Goal: Information Seeking & Learning: Compare options

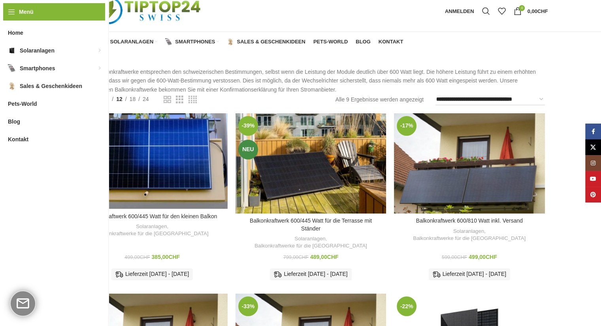
scroll to position [24, 0]
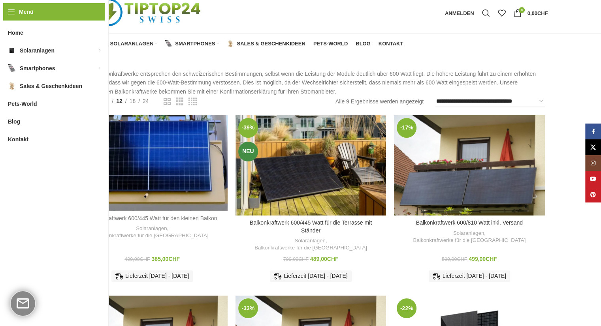
click at [169, 215] on link "Balkonkraftwerk 600/445 Watt für den kleinen Balkon" at bounding box center [152, 218] width 130 height 6
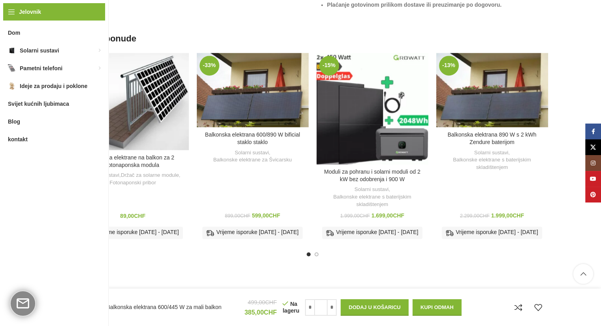
scroll to position [1062, 0]
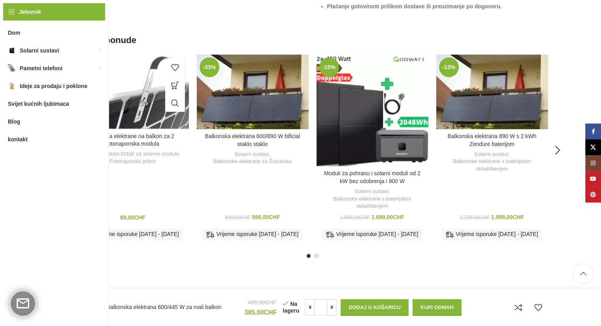
click at [144, 111] on div "Dodaj u usporedbu" at bounding box center [133, 91] width 112 height 74
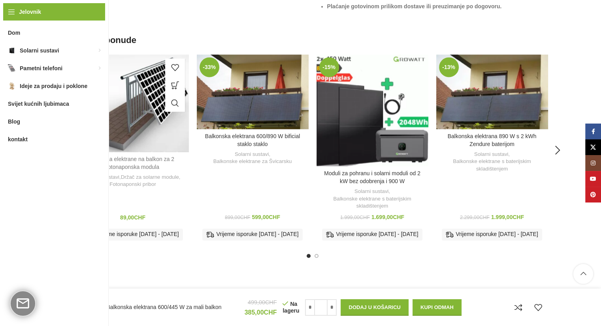
click at [119, 169] on font "Montaža elektrane na balkon za 2 fotonaponska modula" at bounding box center [132, 163] width 83 height 14
